Goal: Obtain resource: Obtain resource

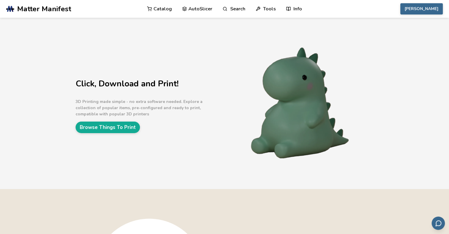
click at [168, 11] on link "Catalog" at bounding box center [159, 9] width 25 height 18
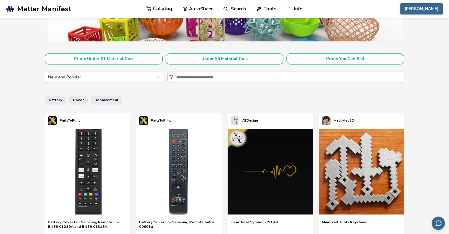
scroll to position [89, 0]
click at [161, 77] on div at bounding box center [157, 77] width 11 height 11
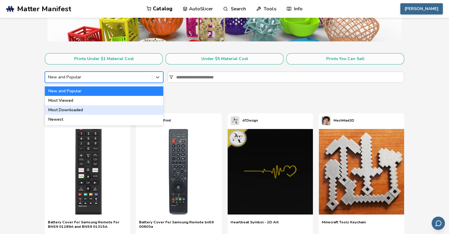
click at [89, 111] on div "Most Downloaded" at bounding box center [104, 109] width 118 height 9
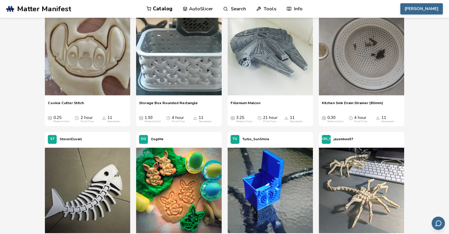
scroll to position [7239, 0]
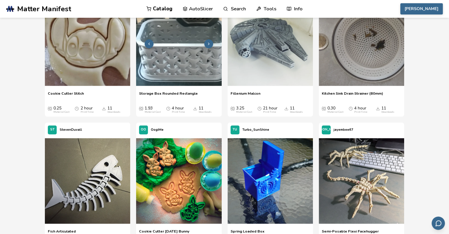
click at [176, 64] on img at bounding box center [178, 42] width 85 height 85
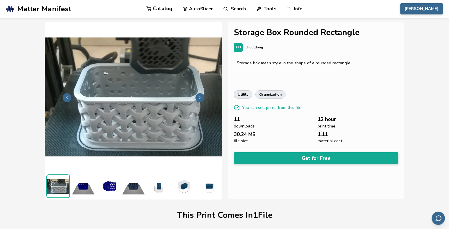
click at [84, 189] on img at bounding box center [84, 187] width 24 height 24
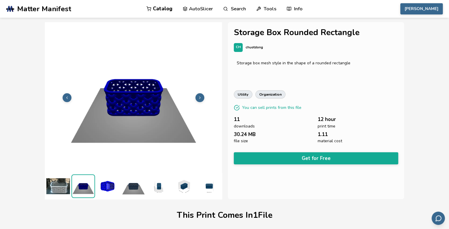
click at [117, 188] on img at bounding box center [109, 187] width 24 height 24
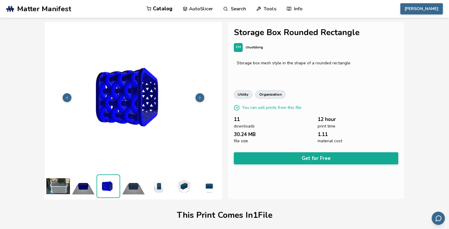
click at [137, 187] on img at bounding box center [134, 187] width 24 height 24
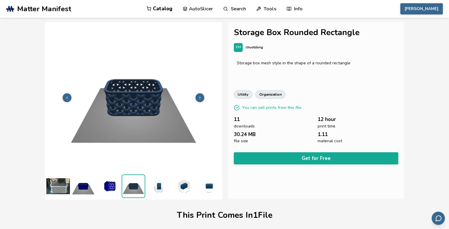
click at [60, 188] on img at bounding box center [58, 187] width 24 height 24
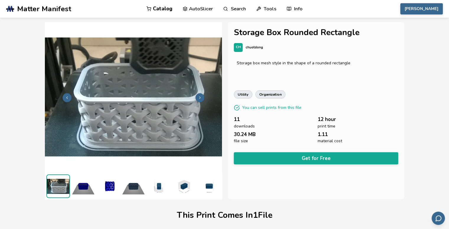
click at [159, 186] on img at bounding box center [159, 187] width 24 height 24
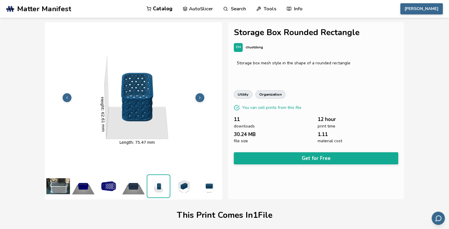
click at [180, 186] on img at bounding box center [184, 187] width 24 height 24
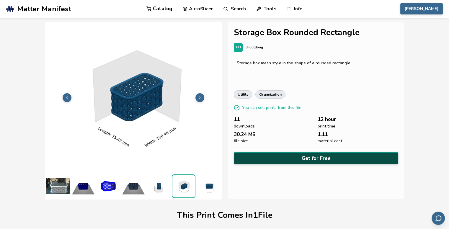
click at [286, 155] on button "Get for Free" at bounding box center [316, 158] width 165 height 12
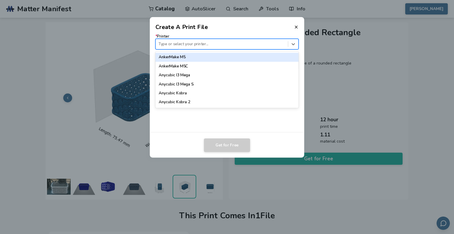
click at [187, 43] on div at bounding box center [221, 44] width 126 height 6
type input "*******"
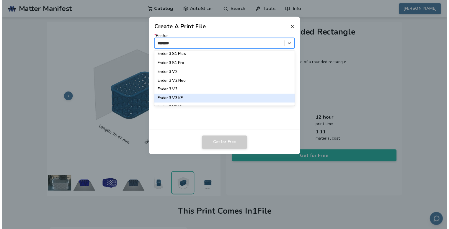
scroll to position [76, 0]
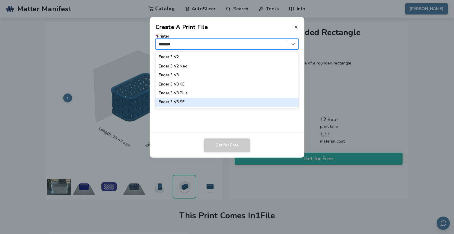
click at [182, 103] on div "Ender 3 V3 SE" at bounding box center [226, 102] width 143 height 9
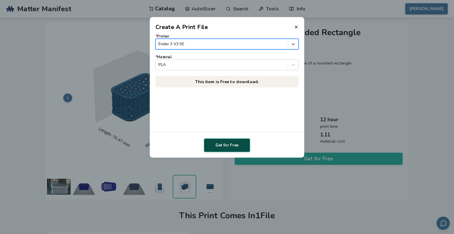
click at [229, 146] on button "Get for Free" at bounding box center [227, 145] width 46 height 14
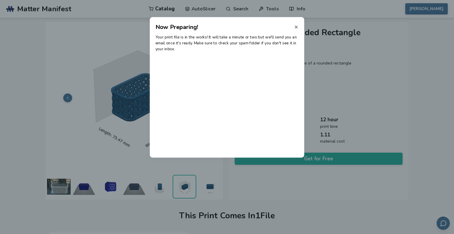
click at [295, 27] on line at bounding box center [296, 27] width 2 height 2
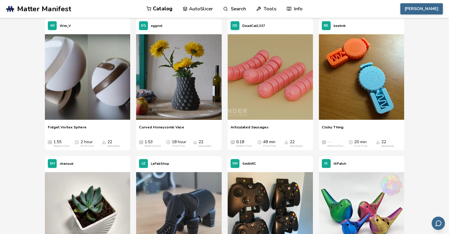
scroll to position [4031, 0]
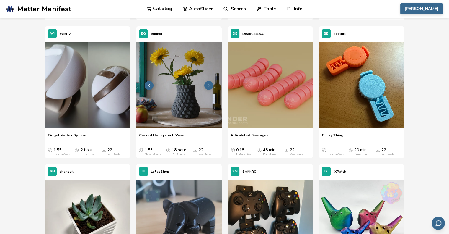
click at [178, 98] on img at bounding box center [178, 84] width 85 height 85
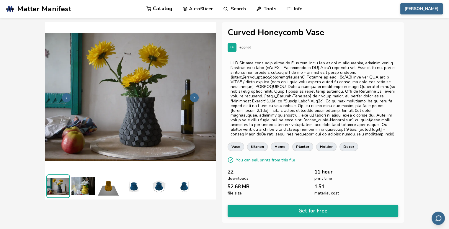
click at [108, 191] on img at bounding box center [109, 187] width 24 height 24
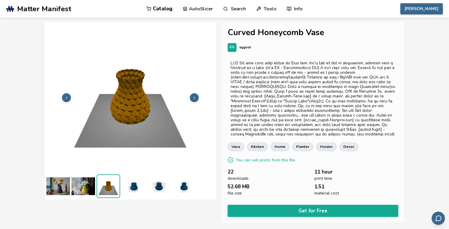
click at [131, 183] on img at bounding box center [134, 187] width 24 height 24
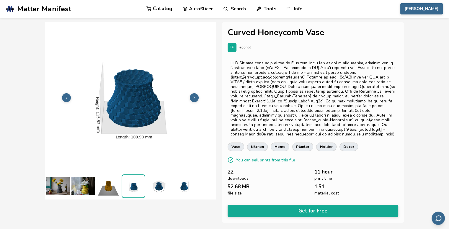
click at [158, 189] on img at bounding box center [159, 187] width 24 height 24
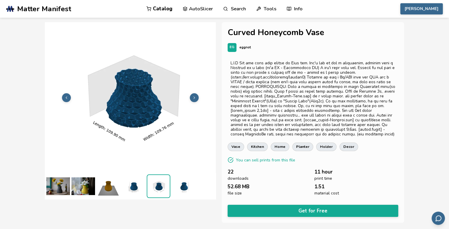
click at [85, 186] on img at bounding box center [84, 187] width 24 height 24
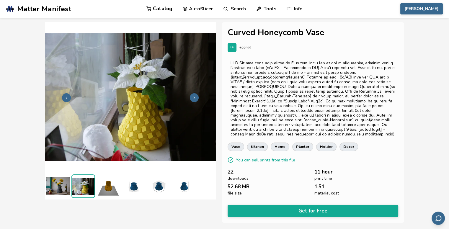
click at [59, 187] on img at bounding box center [58, 187] width 24 height 24
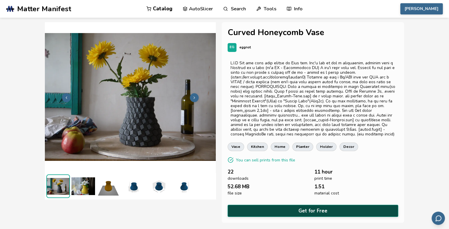
click at [289, 212] on button "Get for Free" at bounding box center [313, 211] width 171 height 12
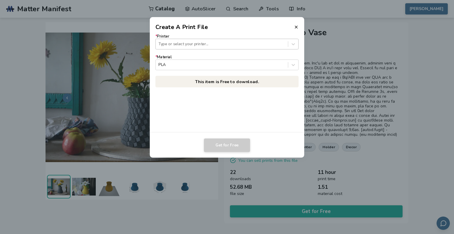
click at [217, 43] on div at bounding box center [221, 44] width 126 height 6
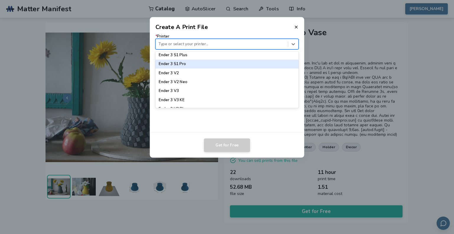
scroll to position [384, 0]
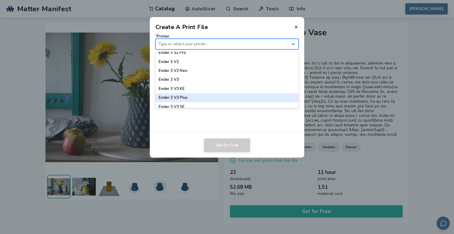
click at [184, 99] on div "Ender 3 V3 Plus" at bounding box center [226, 97] width 143 height 9
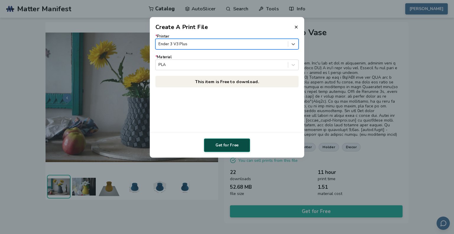
click at [228, 144] on button "Get for Free" at bounding box center [227, 145] width 46 height 14
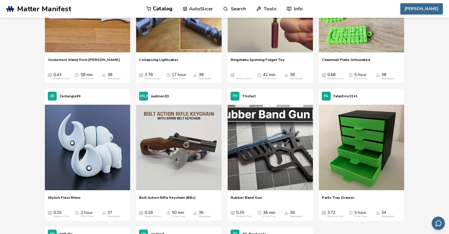
scroll to position [2218, 0]
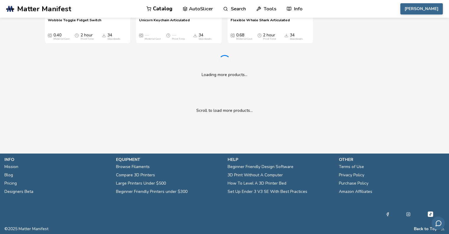
drag, startPoint x: 423, startPoint y: 79, endPoint x: 420, endPoint y: 173, distance: 93.7
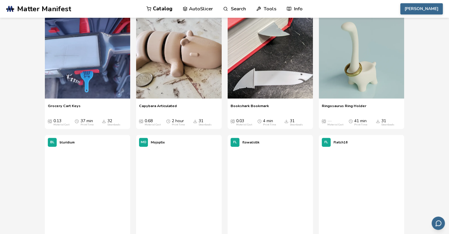
drag, startPoint x: 420, startPoint y: 88, endPoint x: 416, endPoint y: 136, distance: 47.7
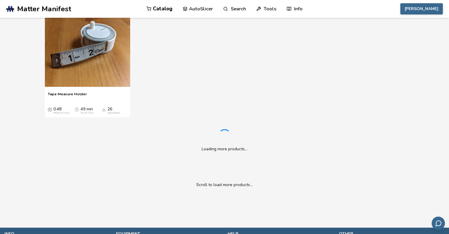
scroll to position [3319, 0]
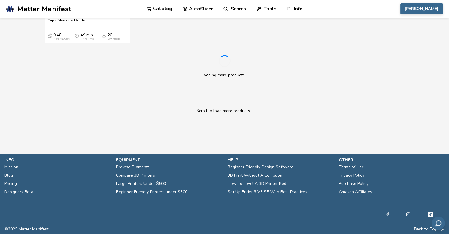
drag, startPoint x: 419, startPoint y: 103, endPoint x: 425, endPoint y: 170, distance: 67.1
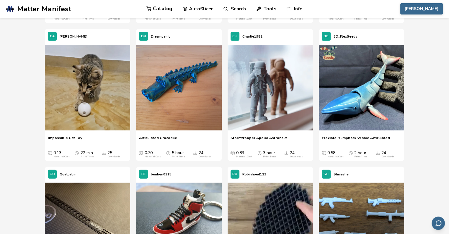
scroll to position [3674, 0]
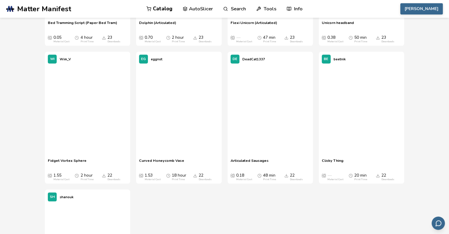
drag, startPoint x: 24, startPoint y: 53, endPoint x: 30, endPoint y: 113, distance: 61.0
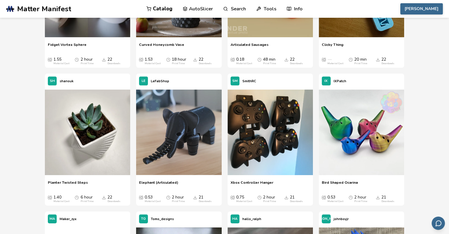
scroll to position [4250, 0]
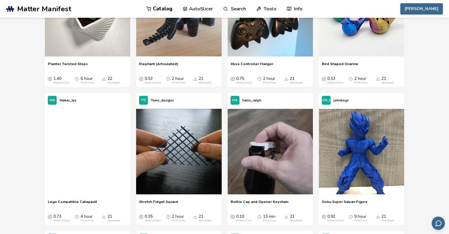
drag, startPoint x: 29, startPoint y: 68, endPoint x: 26, endPoint y: 114, distance: 46.5
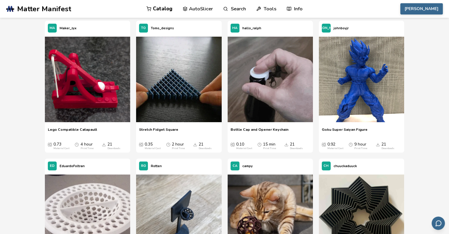
drag, startPoint x: 33, startPoint y: 65, endPoint x: 38, endPoint y: 91, distance: 27.0
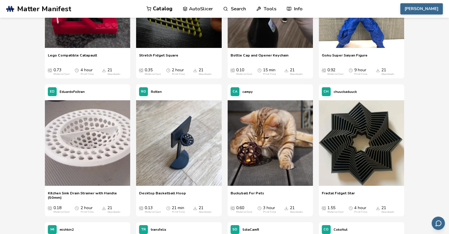
drag, startPoint x: 38, startPoint y: 63, endPoint x: 43, endPoint y: 92, distance: 29.3
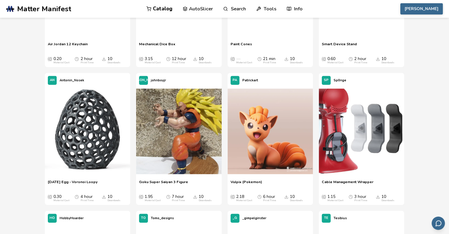
scroll to position [8128, 0]
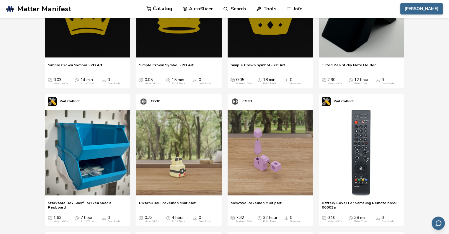
scroll to position [25620, 0]
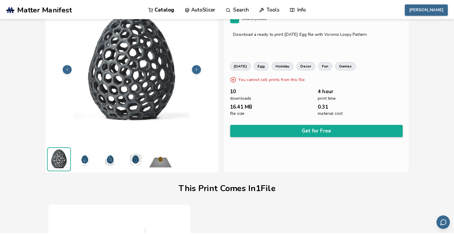
scroll to position [1, 0]
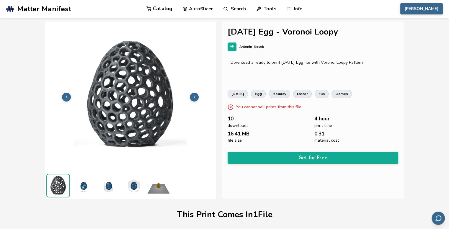
click at [196, 95] on button at bounding box center [194, 97] width 9 height 9
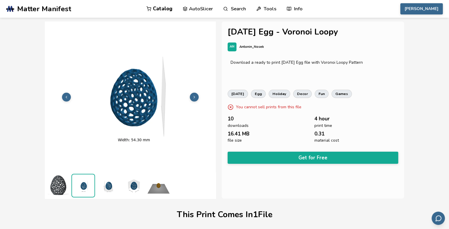
click at [196, 95] on button at bounding box center [194, 97] width 9 height 9
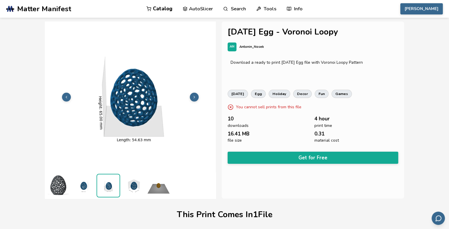
click at [196, 95] on button at bounding box center [194, 97] width 9 height 9
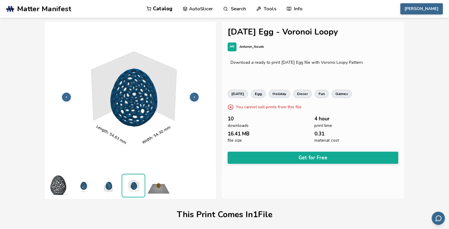
click at [196, 95] on button at bounding box center [194, 97] width 9 height 9
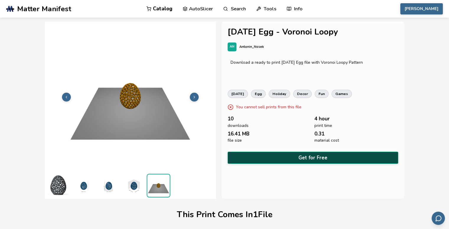
click at [273, 157] on button "Get for Free" at bounding box center [313, 158] width 171 height 12
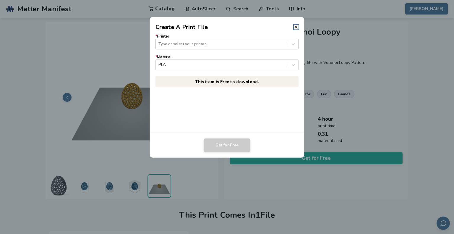
click at [178, 43] on div at bounding box center [221, 44] width 126 height 6
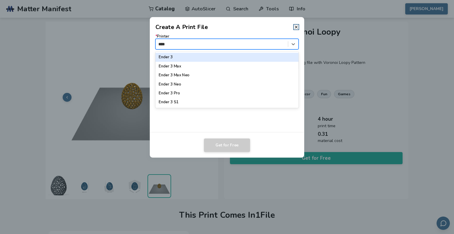
type input "*****"
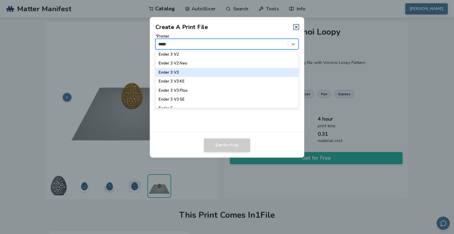
scroll to position [89, 0]
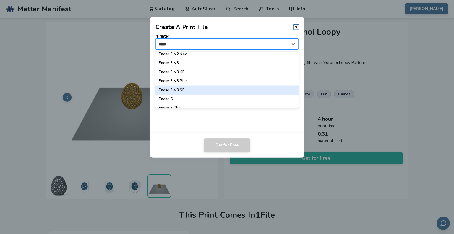
click at [189, 90] on div "Ender 3 V3 SE" at bounding box center [226, 90] width 143 height 9
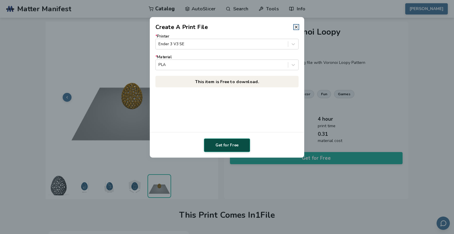
click at [231, 147] on button "Get for Free" at bounding box center [227, 145] width 46 height 14
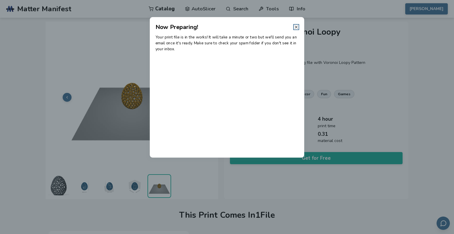
click at [297, 27] on icon at bounding box center [296, 27] width 5 height 5
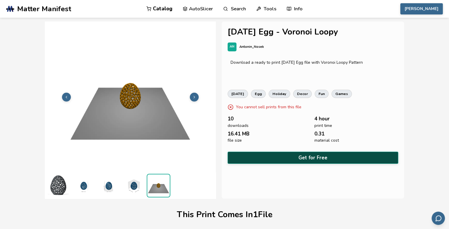
click at [313, 152] on button "Get for Free" at bounding box center [313, 158] width 171 height 12
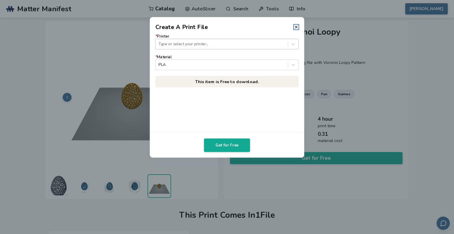
click at [223, 41] on div at bounding box center [221, 44] width 126 height 6
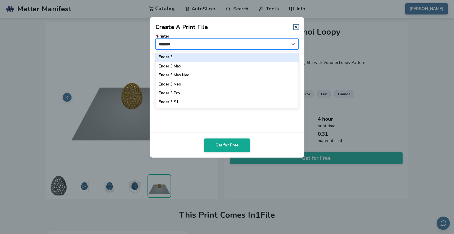
type input "*********"
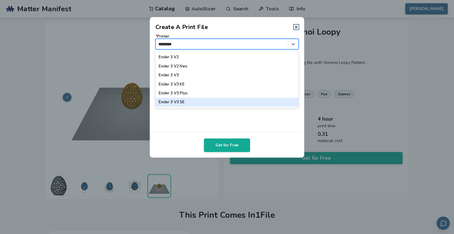
click at [188, 102] on div "Ender 3 V3 SE" at bounding box center [226, 102] width 143 height 9
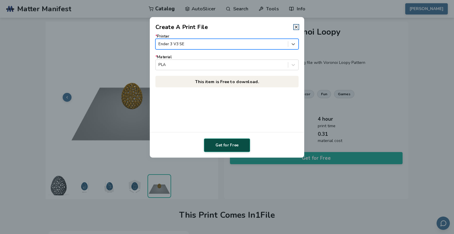
click at [217, 141] on button "Get for Free" at bounding box center [227, 145] width 46 height 14
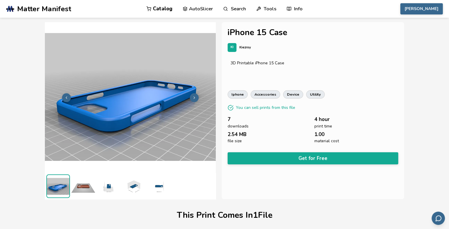
click at [85, 186] on img at bounding box center [84, 187] width 24 height 24
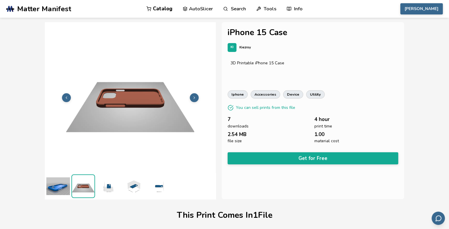
click at [112, 186] on img at bounding box center [109, 187] width 24 height 24
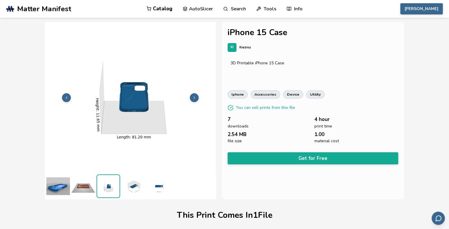
click at [135, 191] on img at bounding box center [134, 187] width 24 height 24
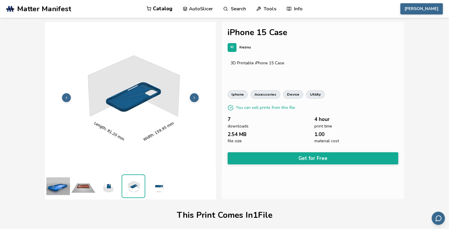
click at [161, 184] on img at bounding box center [159, 187] width 24 height 24
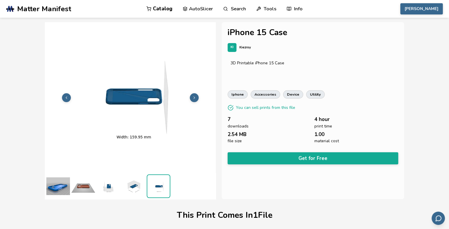
click at [64, 191] on img at bounding box center [58, 187] width 24 height 24
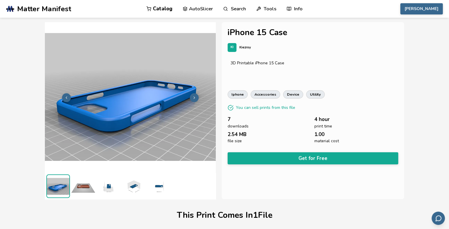
click at [89, 191] on img at bounding box center [84, 187] width 24 height 24
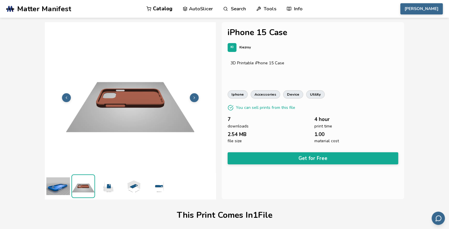
click at [111, 189] on img at bounding box center [109, 187] width 24 height 24
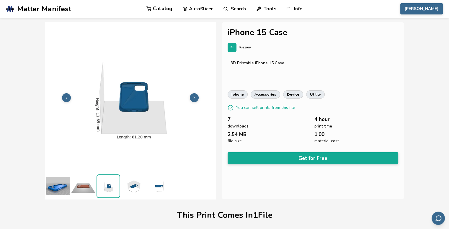
click at [136, 188] on img at bounding box center [134, 187] width 24 height 24
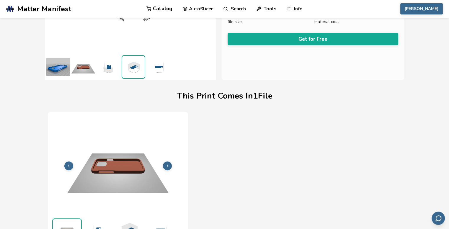
scroll to position [118, 0]
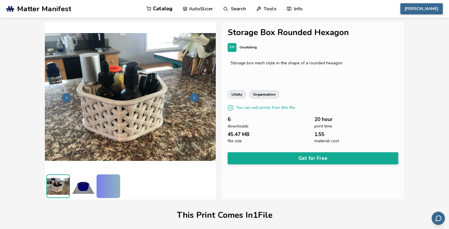
click at [297, 154] on button "Get for Free" at bounding box center [313, 158] width 171 height 12
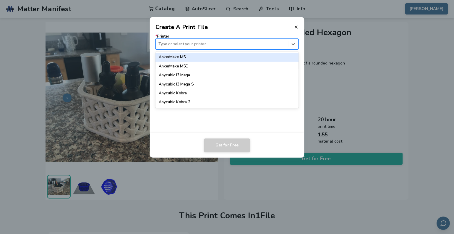
click at [197, 46] on div at bounding box center [221, 44] width 126 height 6
type input "*****"
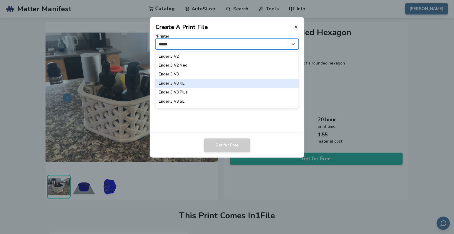
scroll to position [89, 0]
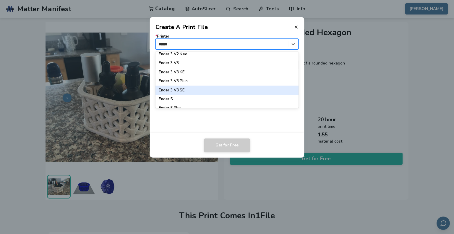
click at [185, 92] on div "Ender 3 V3 SE" at bounding box center [226, 90] width 143 height 9
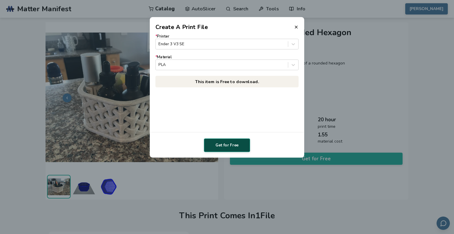
click at [239, 147] on button "Get for Free" at bounding box center [227, 145] width 46 height 14
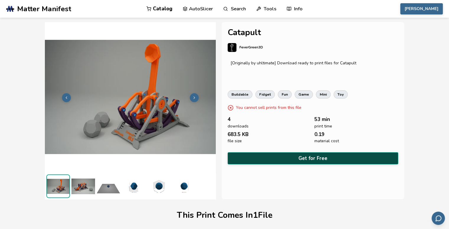
click at [302, 158] on button "Get for Free" at bounding box center [313, 158] width 171 height 12
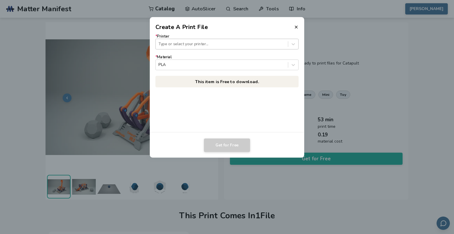
click at [190, 41] on div "Type or select your printer..." at bounding box center [222, 44] width 132 height 8
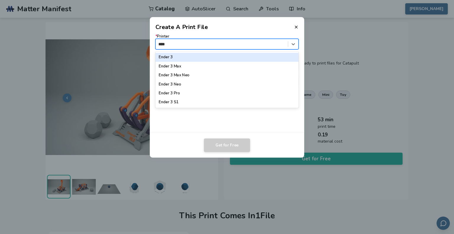
type input "*****"
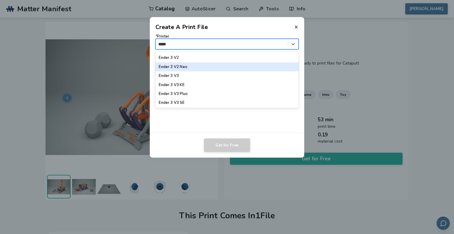
scroll to position [89, 0]
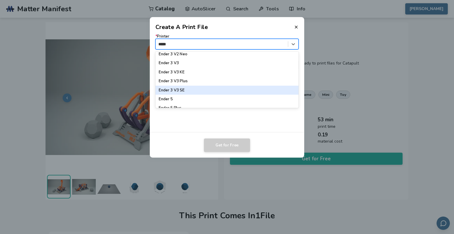
click at [190, 90] on div "Ender 3 V3 SE" at bounding box center [226, 90] width 143 height 9
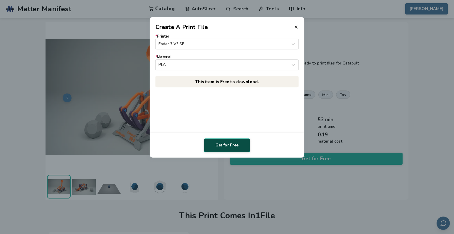
click at [225, 148] on button "Get for Free" at bounding box center [227, 145] width 46 height 14
